Goal: Transaction & Acquisition: Purchase product/service

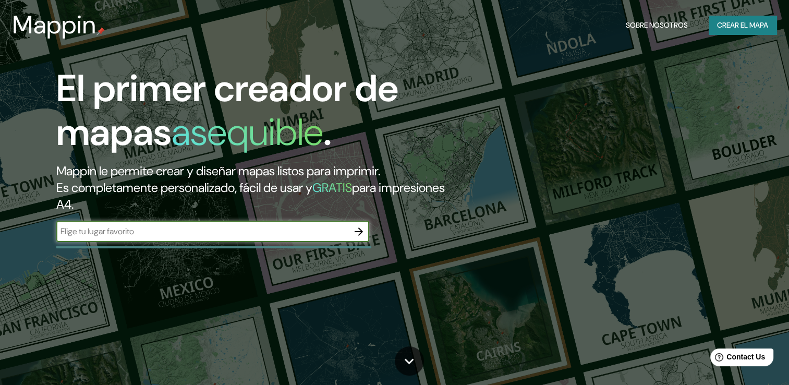
click at [142, 232] on input "text" at bounding box center [202, 231] width 292 height 12
paste input "[GEOGRAPHIC_DATA], [GEOGRAPHIC_DATA], 39869 [GEOGRAPHIC_DATA], [GEOGRAPHIC_DATA…"
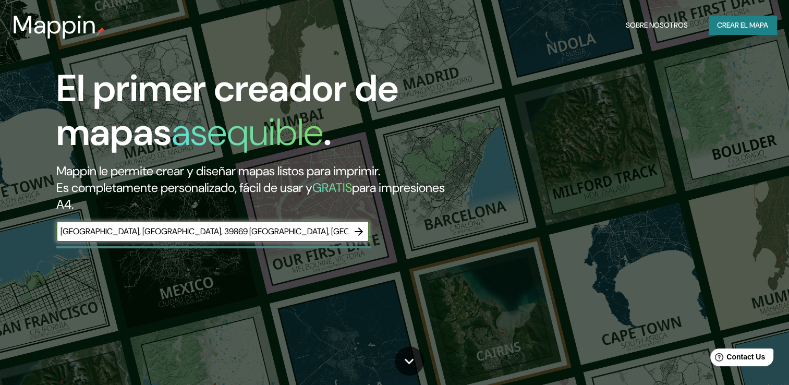
type input "[GEOGRAPHIC_DATA], [GEOGRAPHIC_DATA], 39869 [GEOGRAPHIC_DATA], [GEOGRAPHIC_DATA…"
click at [359, 230] on icon "button" at bounding box center [359, 231] width 13 height 13
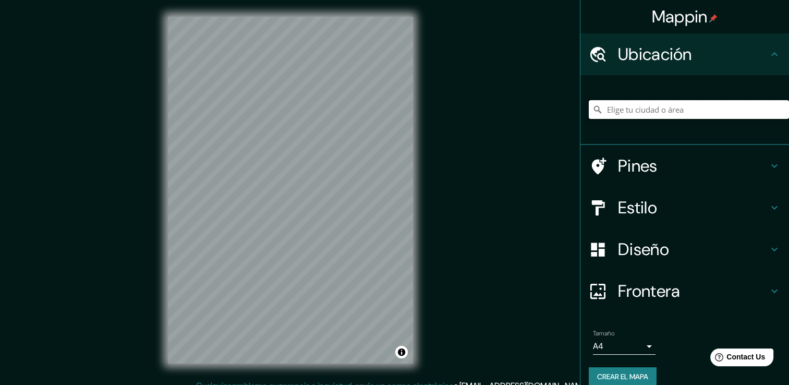
click at [659, 112] on input "Elige tu ciudad o área" at bounding box center [689, 109] width 200 height 19
paste input "[GEOGRAPHIC_DATA], [GEOGRAPHIC_DATA], 39869 [GEOGRAPHIC_DATA], [GEOGRAPHIC_DATA…"
type input "Acapulco, [GEOGRAPHIC_DATA], 39869, [GEOGRAPHIC_DATA]"
click at [757, 163] on h4 "Pines" at bounding box center [693, 165] width 150 height 21
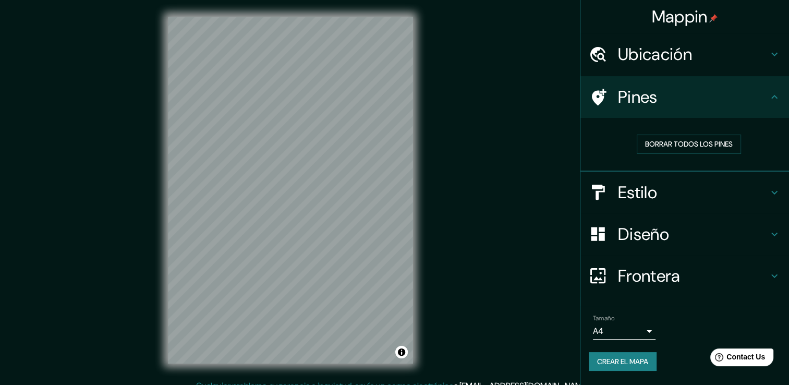
click at [775, 90] on div "Pines" at bounding box center [685, 97] width 209 height 42
click at [780, 98] on icon at bounding box center [775, 97] width 13 height 13
click at [614, 193] on div at bounding box center [603, 192] width 29 height 18
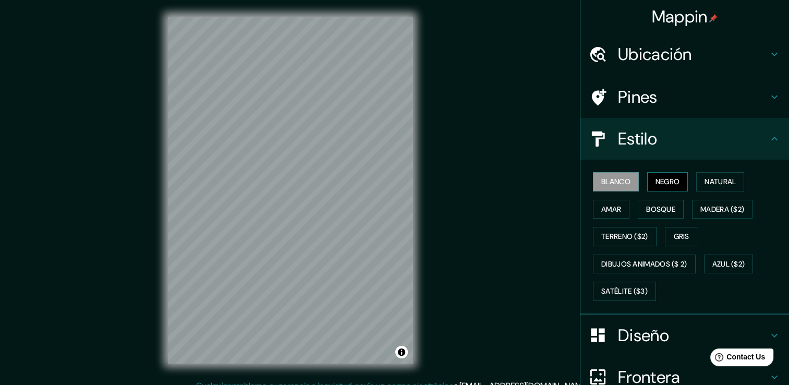
click at [666, 176] on font "Negro" at bounding box center [668, 181] width 25 height 13
click at [723, 185] on font "Natural" at bounding box center [720, 181] width 31 height 13
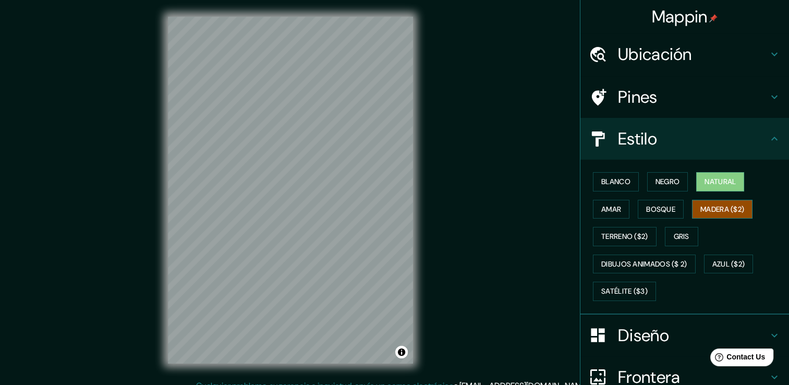
click at [716, 212] on font "Madera ($2)" at bounding box center [723, 209] width 44 height 13
click at [651, 206] on font "Bosque" at bounding box center [660, 209] width 29 height 13
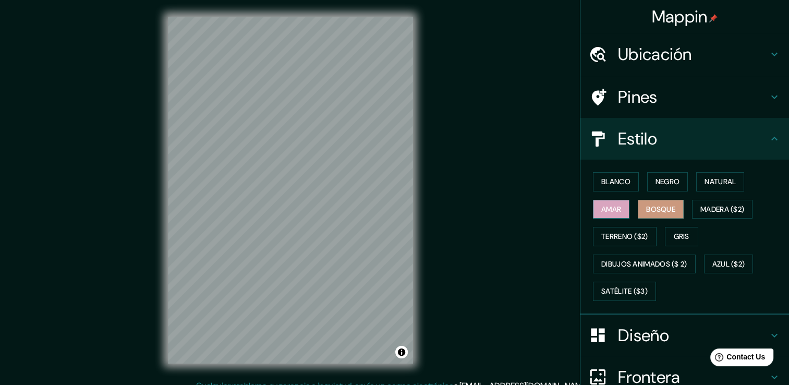
click at [605, 206] on font "Amar" at bounding box center [612, 209] width 20 height 13
click at [682, 235] on font "Gris" at bounding box center [682, 236] width 16 height 13
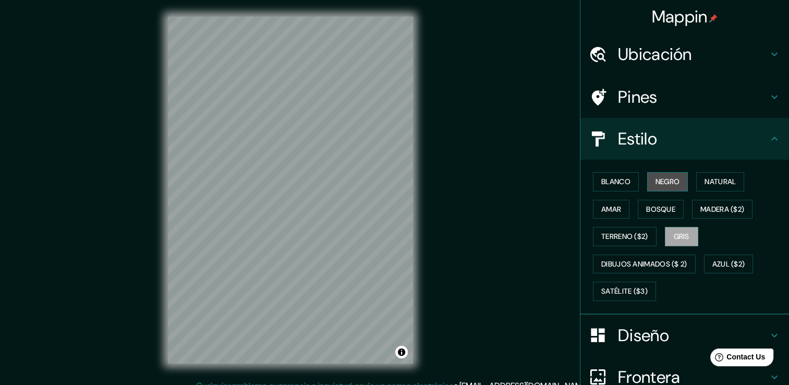
click at [647, 188] on button "Negro" at bounding box center [667, 181] width 41 height 19
click at [593, 180] on button "Blanco" at bounding box center [616, 181] width 46 height 19
click at [669, 178] on font "Negro" at bounding box center [668, 181] width 25 height 13
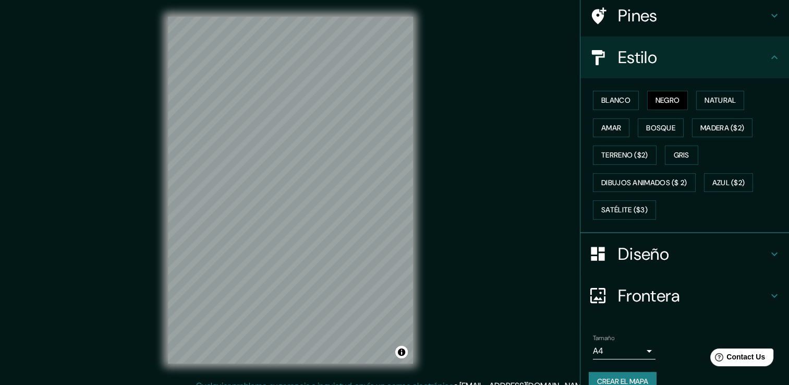
scroll to position [98, 0]
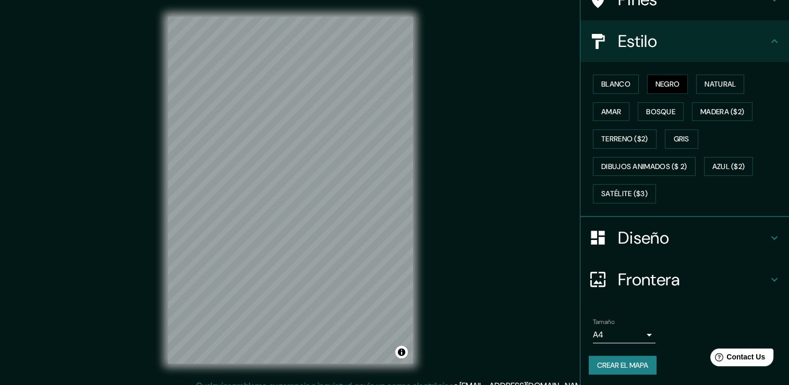
click at [628, 239] on h4 "Diseño" at bounding box center [693, 237] width 150 height 21
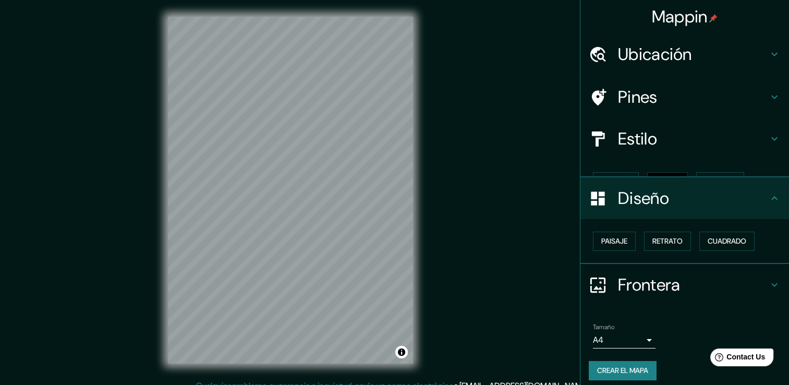
scroll to position [0, 0]
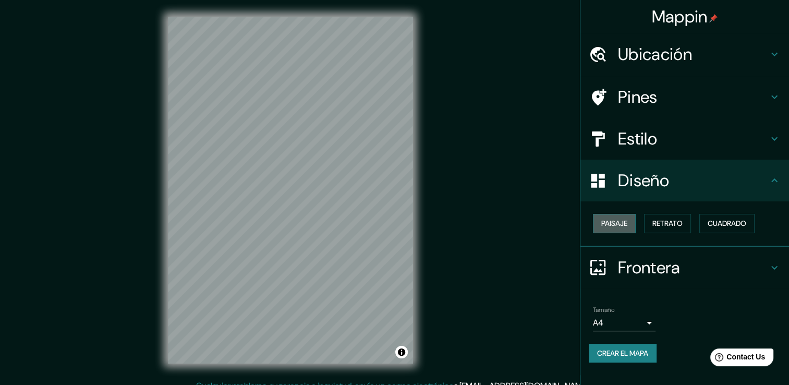
click at [633, 220] on button "Paisaje" at bounding box center [614, 223] width 43 height 19
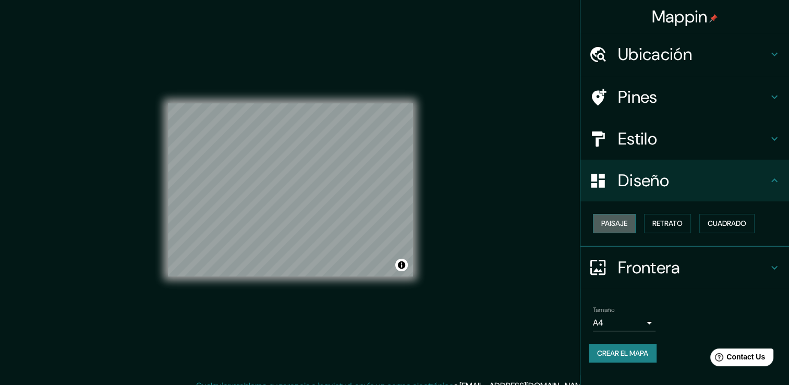
click at [633, 220] on button "Paisaje" at bounding box center [614, 223] width 43 height 19
click at [669, 225] on font "Retrato" at bounding box center [668, 223] width 30 height 13
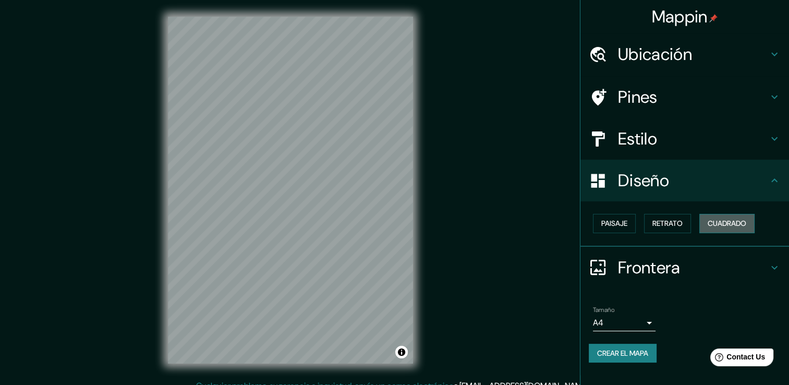
click at [747, 227] on font "Cuadrado" at bounding box center [727, 223] width 39 height 13
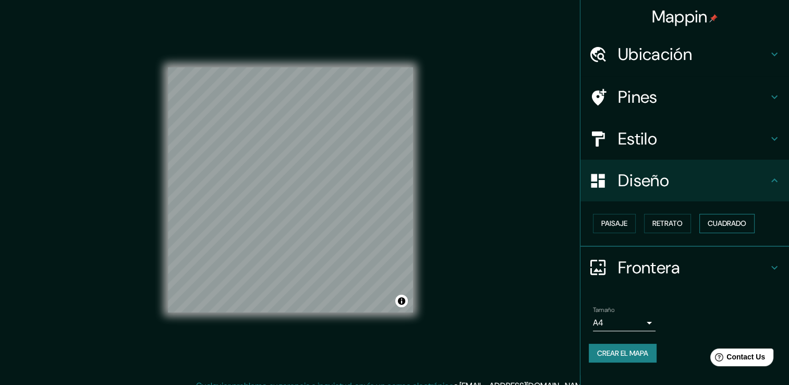
click at [747, 227] on font "Cuadrado" at bounding box center [727, 223] width 39 height 13
click at [657, 220] on font "Retrato" at bounding box center [668, 223] width 30 height 13
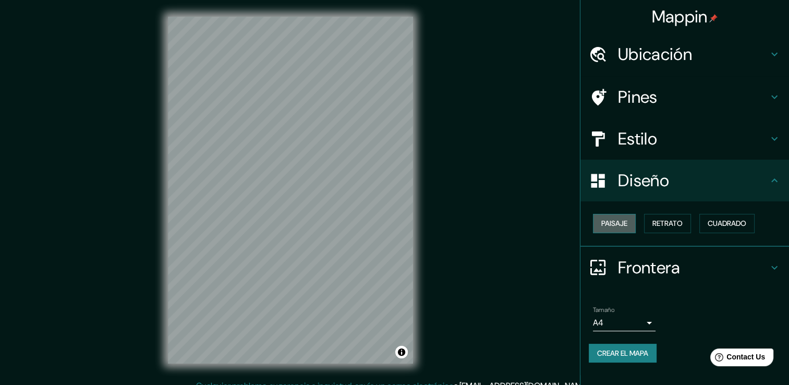
click at [611, 226] on font "Paisaje" at bounding box center [615, 223] width 26 height 13
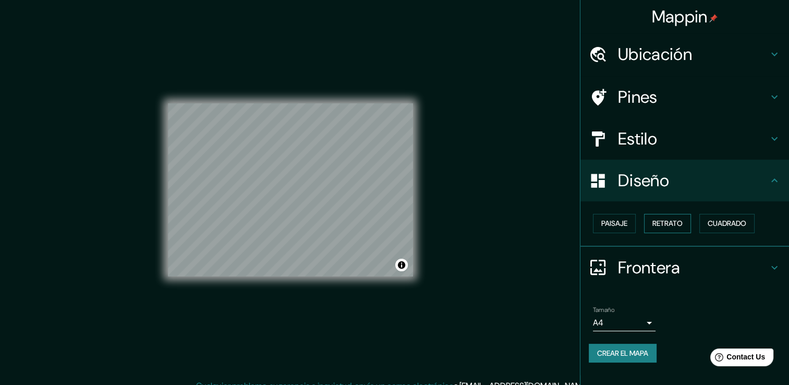
click at [674, 222] on font "Retrato" at bounding box center [668, 223] width 30 height 13
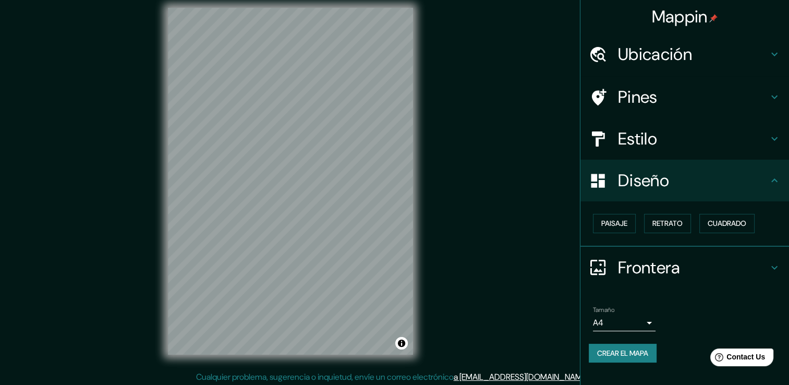
scroll to position [11, 0]
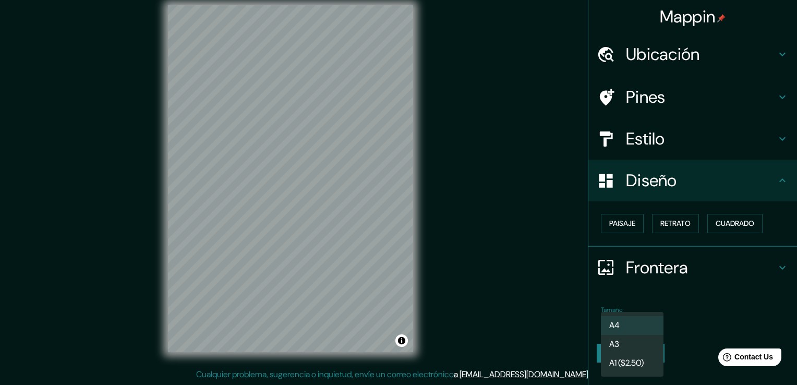
click at [650, 321] on body "Mappin Ubicación Acapulco, [GEOGRAPHIC_DATA], 39869, [GEOGRAPHIC_DATA] [GEOGRAP…" at bounding box center [398, 181] width 797 height 385
click at [642, 337] on li "A3" at bounding box center [632, 344] width 63 height 19
click at [651, 322] on body "Mappin Ubicación Acapulco, [GEOGRAPHIC_DATA], 39869, [GEOGRAPHIC_DATA] [GEOGRAP…" at bounding box center [398, 181] width 797 height 385
click at [608, 321] on li "A4" at bounding box center [632, 325] width 63 height 19
type input "single"
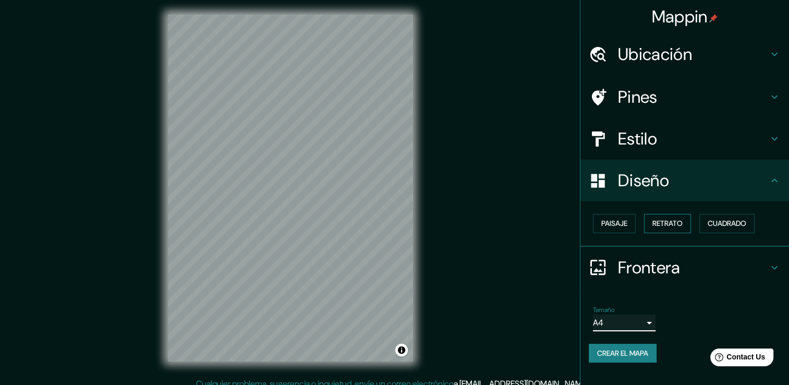
scroll to position [0, 0]
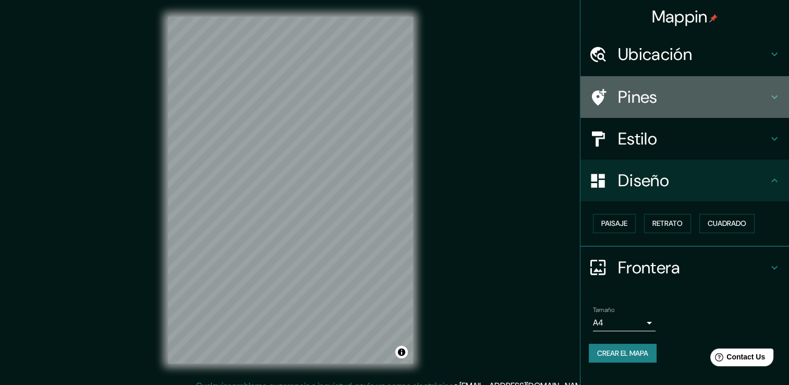
click at [611, 99] on div at bounding box center [603, 97] width 29 height 18
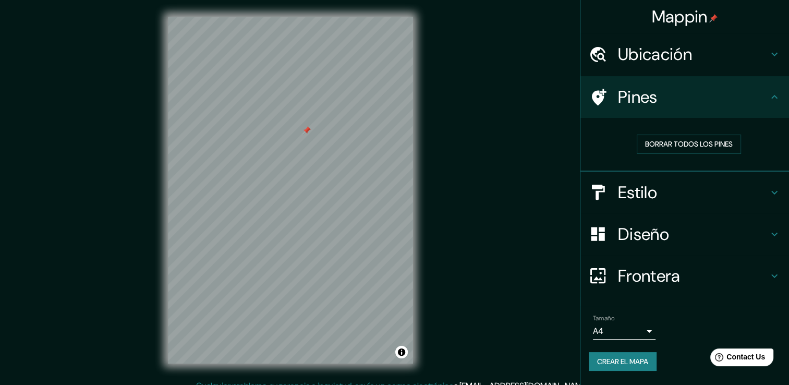
click at [604, 89] on icon at bounding box center [598, 97] width 18 height 18
click at [601, 106] on div "Pines" at bounding box center [685, 97] width 209 height 42
click at [595, 105] on icon at bounding box center [598, 97] width 18 height 18
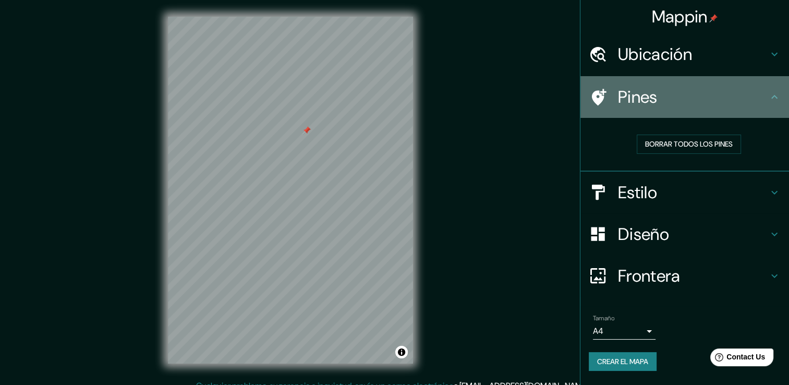
click at [595, 105] on icon at bounding box center [598, 97] width 18 height 18
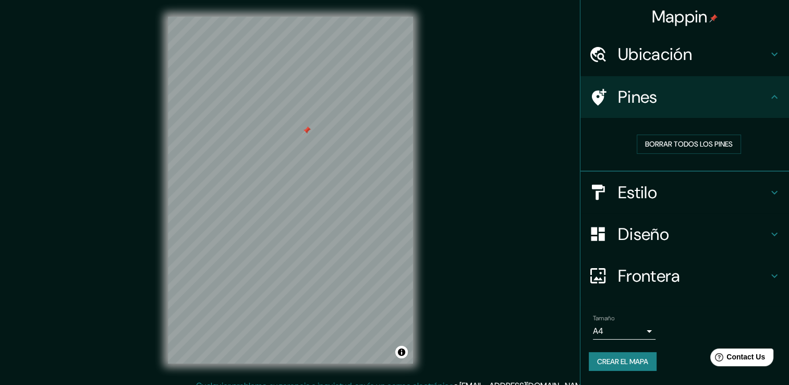
click at [774, 55] on icon at bounding box center [775, 55] width 6 height 4
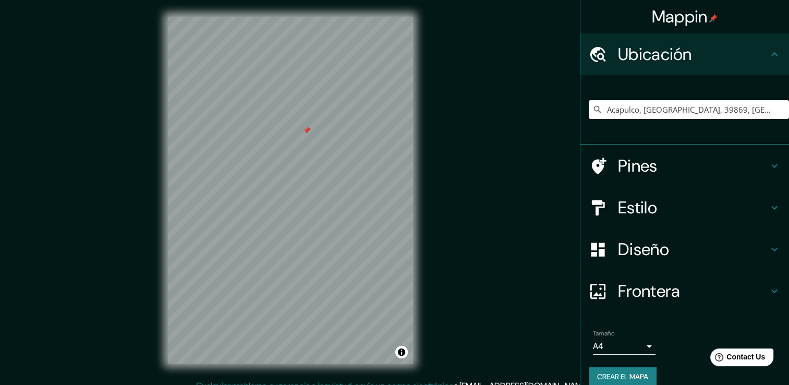
click at [769, 168] on icon at bounding box center [775, 166] width 13 height 13
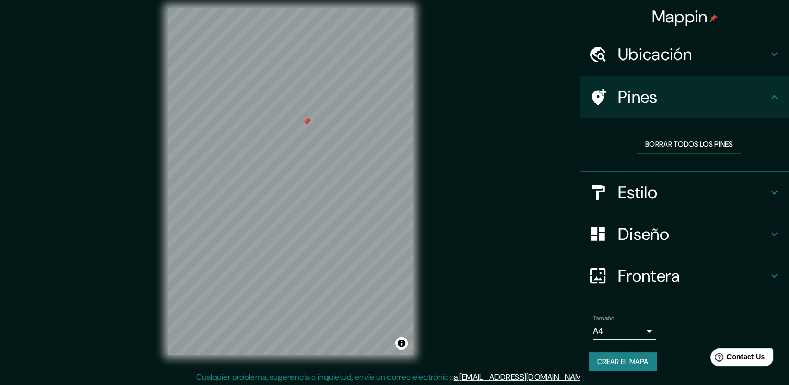
scroll to position [11, 0]
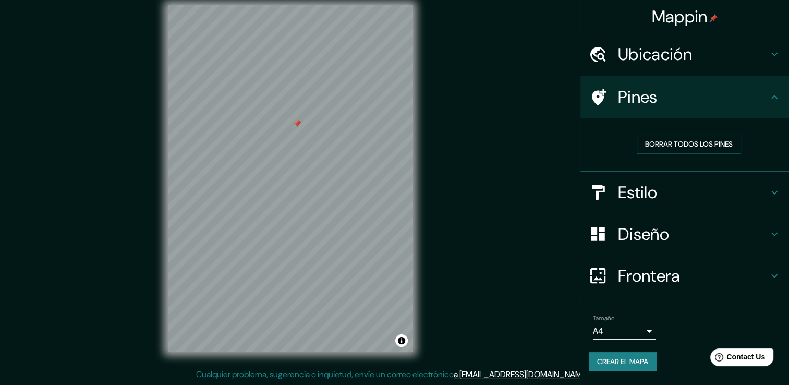
drag, startPoint x: 310, startPoint y: 112, endPoint x: 300, endPoint y: 124, distance: 16.0
click at [300, 124] on div at bounding box center [297, 123] width 8 height 8
click at [595, 94] on icon at bounding box center [599, 97] width 15 height 17
click at [659, 197] on h4 "Estilo" at bounding box center [693, 192] width 150 height 21
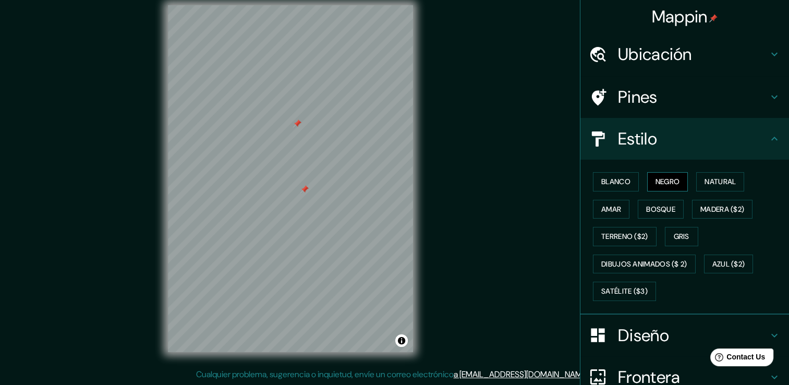
click at [662, 185] on font "Negro" at bounding box center [668, 181] width 25 height 13
click at [604, 187] on font "Blanco" at bounding box center [616, 181] width 29 height 13
click at [723, 183] on font "Natural" at bounding box center [720, 181] width 31 height 13
click at [613, 214] on font "Amar" at bounding box center [612, 209] width 20 height 13
click at [664, 211] on font "Bosque" at bounding box center [660, 209] width 29 height 13
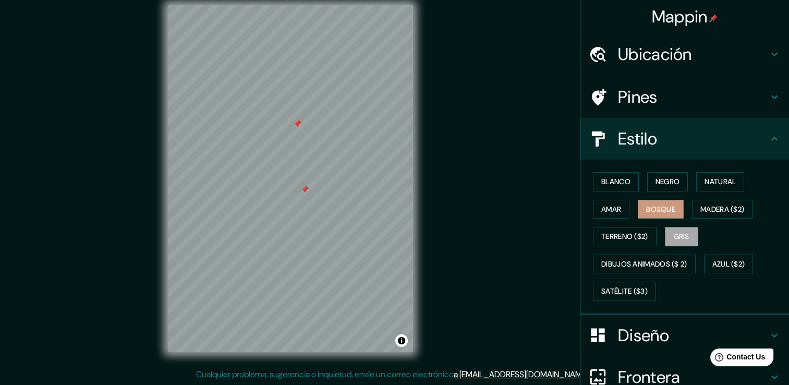
click at [676, 241] on font "Gris" at bounding box center [682, 236] width 16 height 13
click at [615, 183] on font "Blanco" at bounding box center [616, 181] width 29 height 13
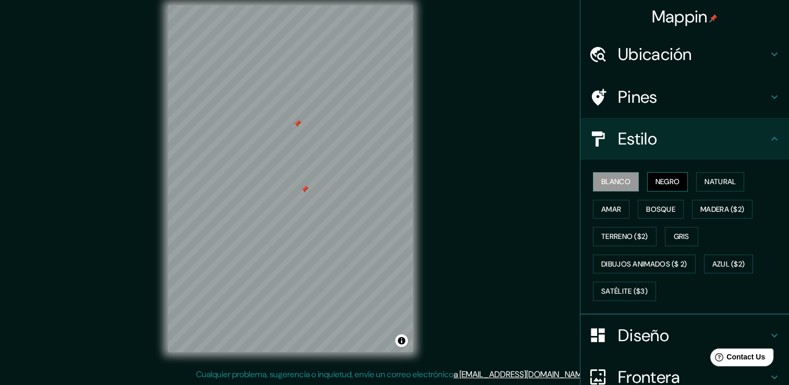
click at [664, 188] on button "Negro" at bounding box center [667, 181] width 41 height 19
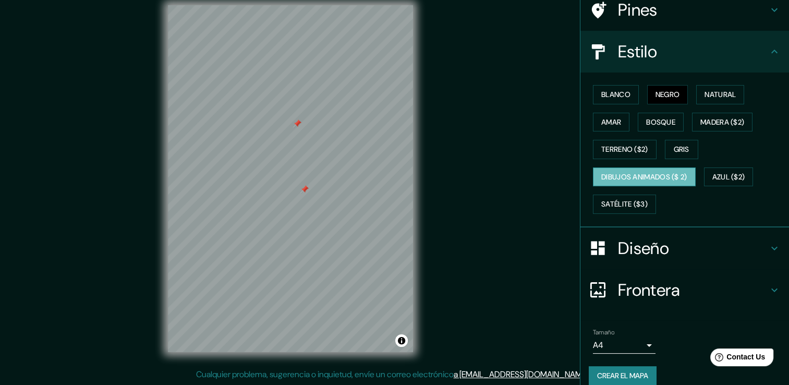
scroll to position [98, 0]
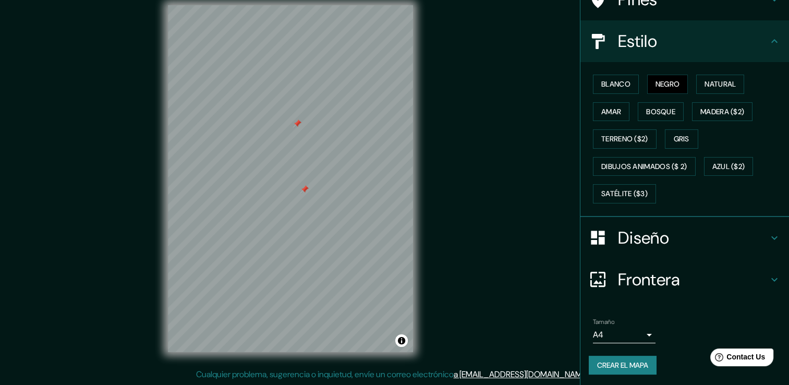
click at [643, 368] on font "Crear el mapa" at bounding box center [622, 365] width 51 height 13
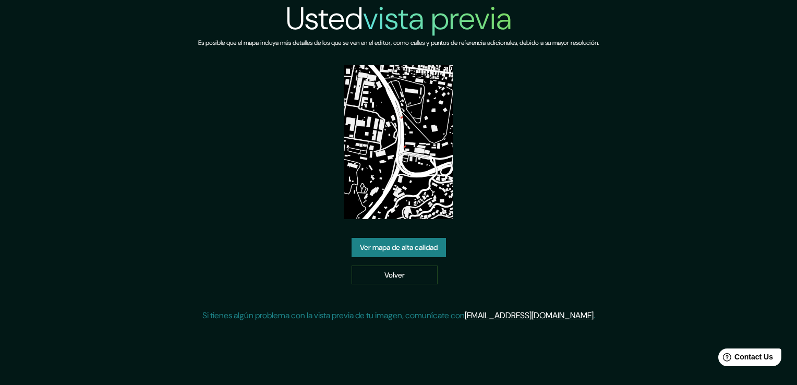
click at [429, 247] on link "Ver mapa de alta calidad" at bounding box center [399, 247] width 94 height 19
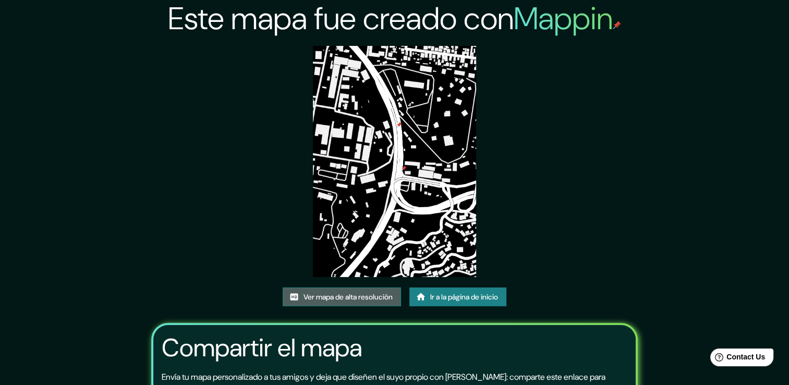
click at [330, 301] on font "Ver mapa de alta resolución" at bounding box center [348, 297] width 89 height 13
